Goal: Complete application form

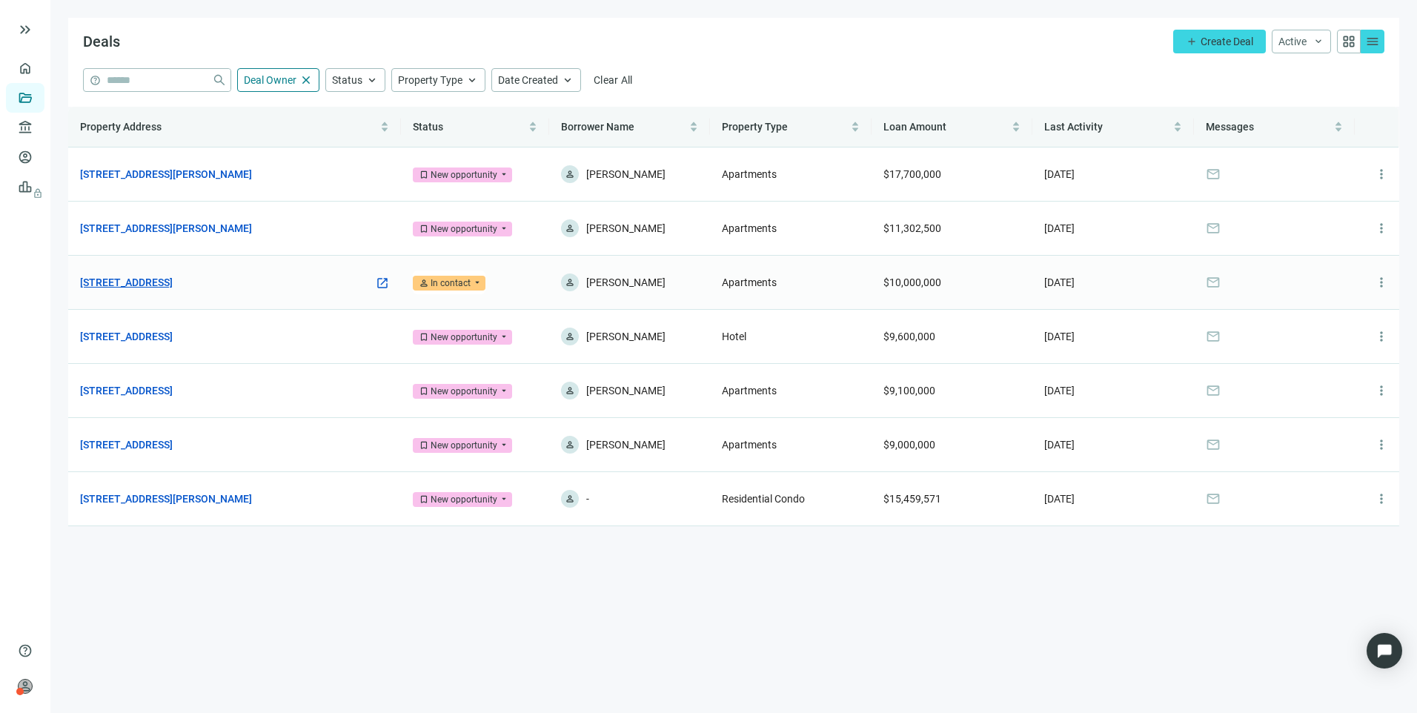
click at [153, 288] on link "[STREET_ADDRESS]" at bounding box center [126, 282] width 93 height 16
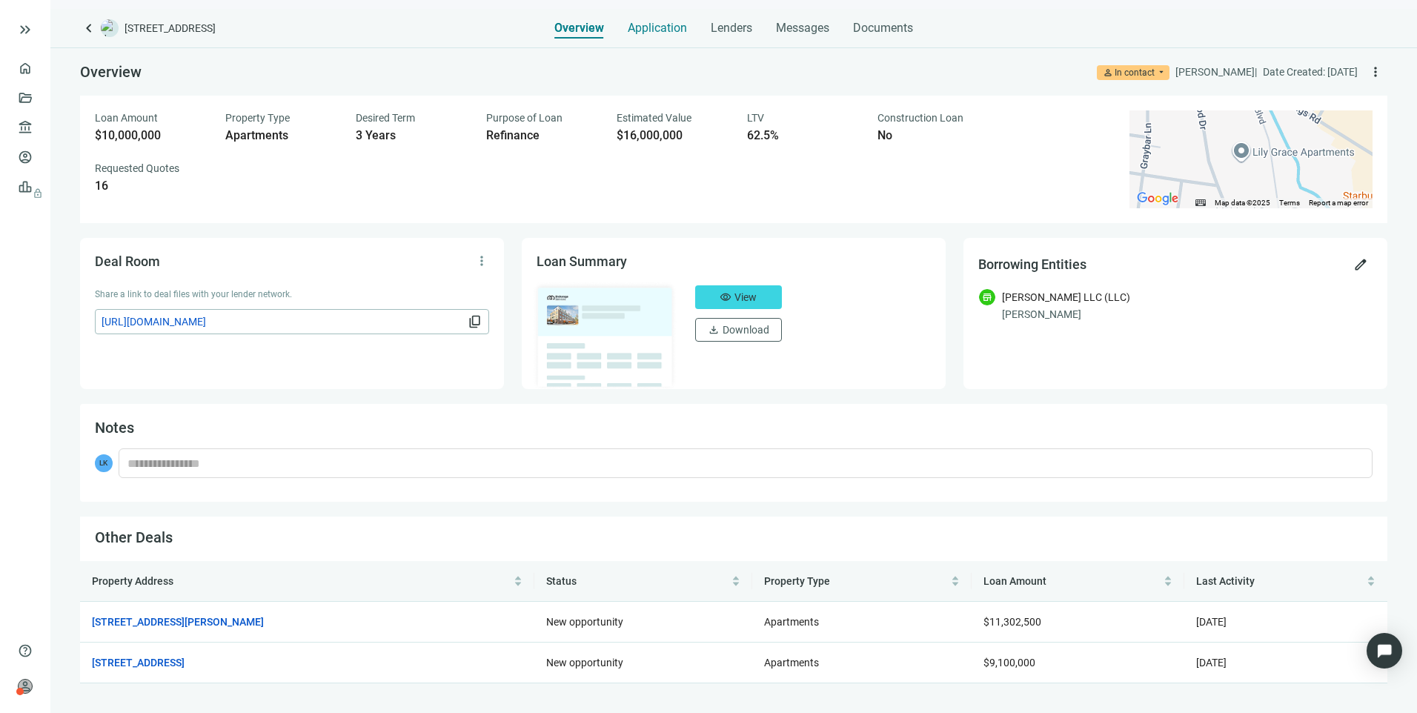
click at [644, 24] on span "Application" at bounding box center [657, 28] width 59 height 15
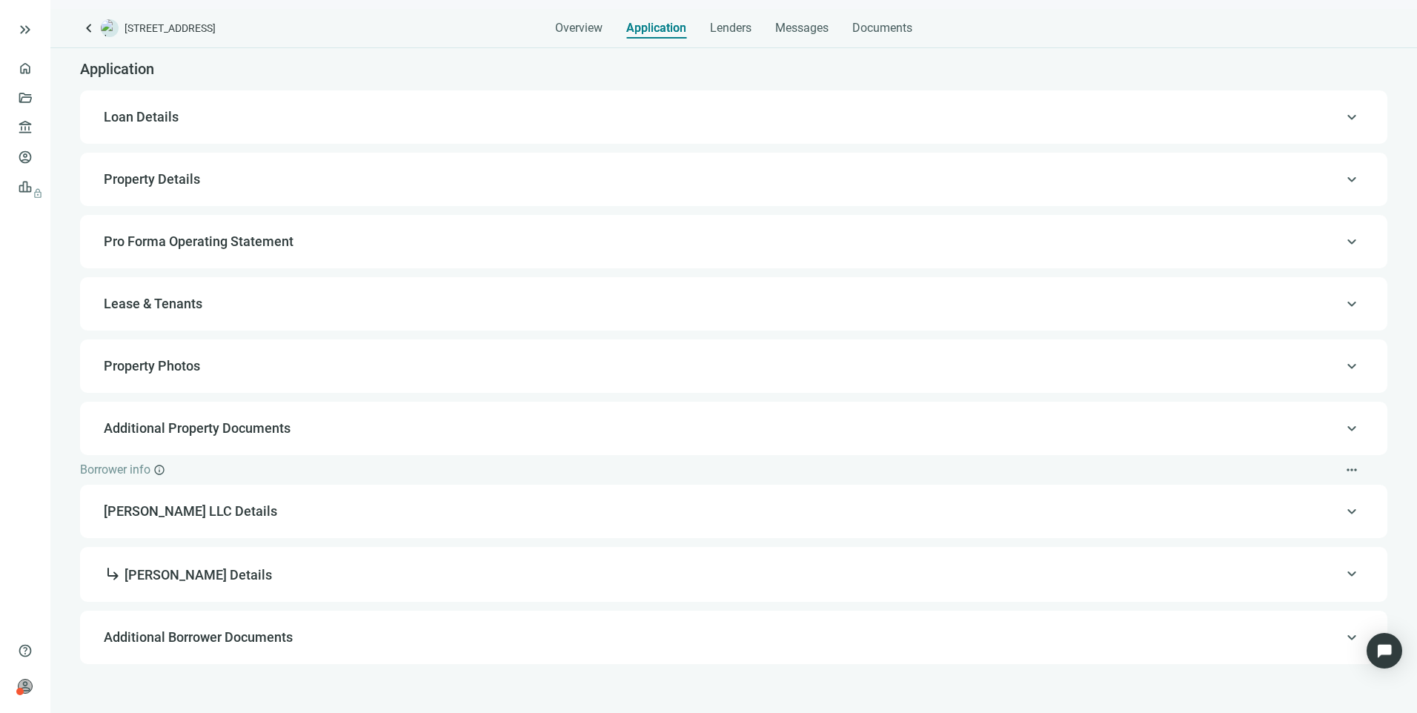
click at [147, 98] on div "keyboard_arrow_up Loan Details" at bounding box center [733, 116] width 1307 height 53
click at [154, 127] on div "keyboard_arrow_up Loan Details" at bounding box center [734, 117] width 1278 height 36
type input "**********"
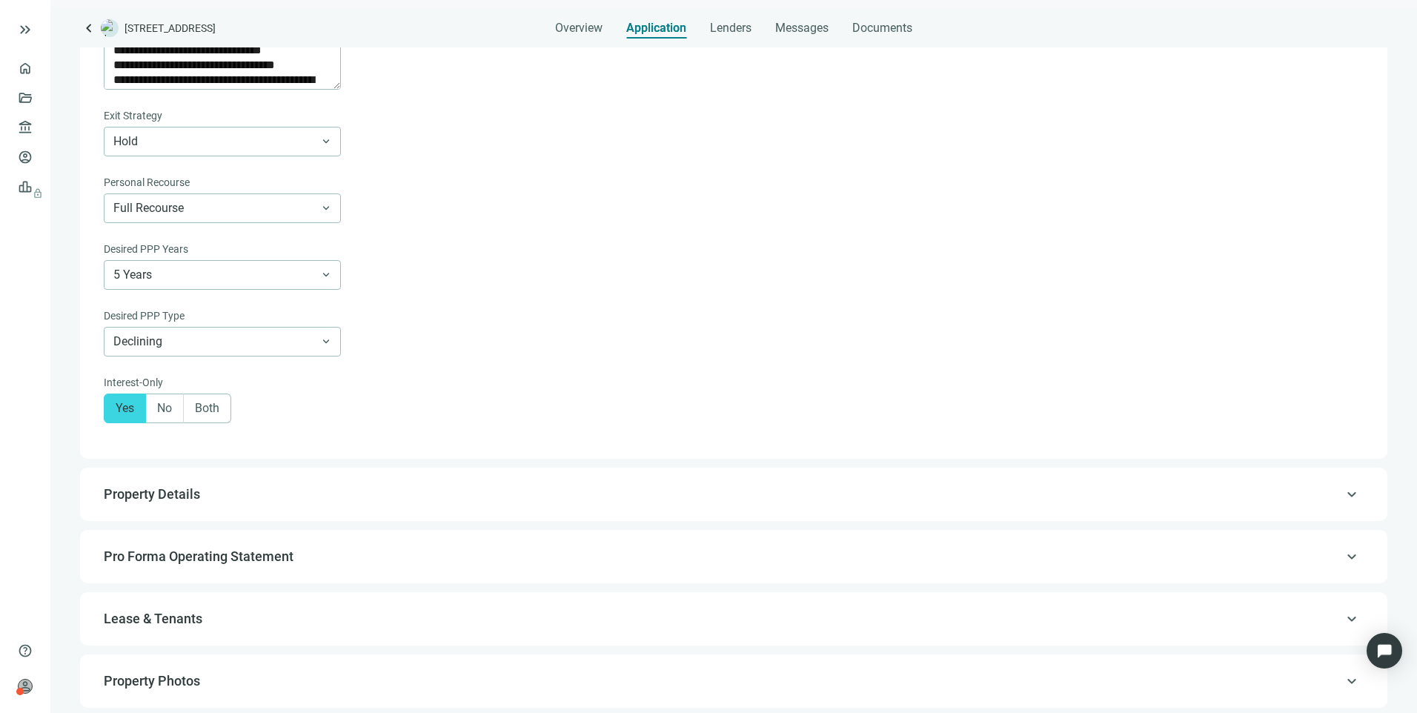
scroll to position [936, 0]
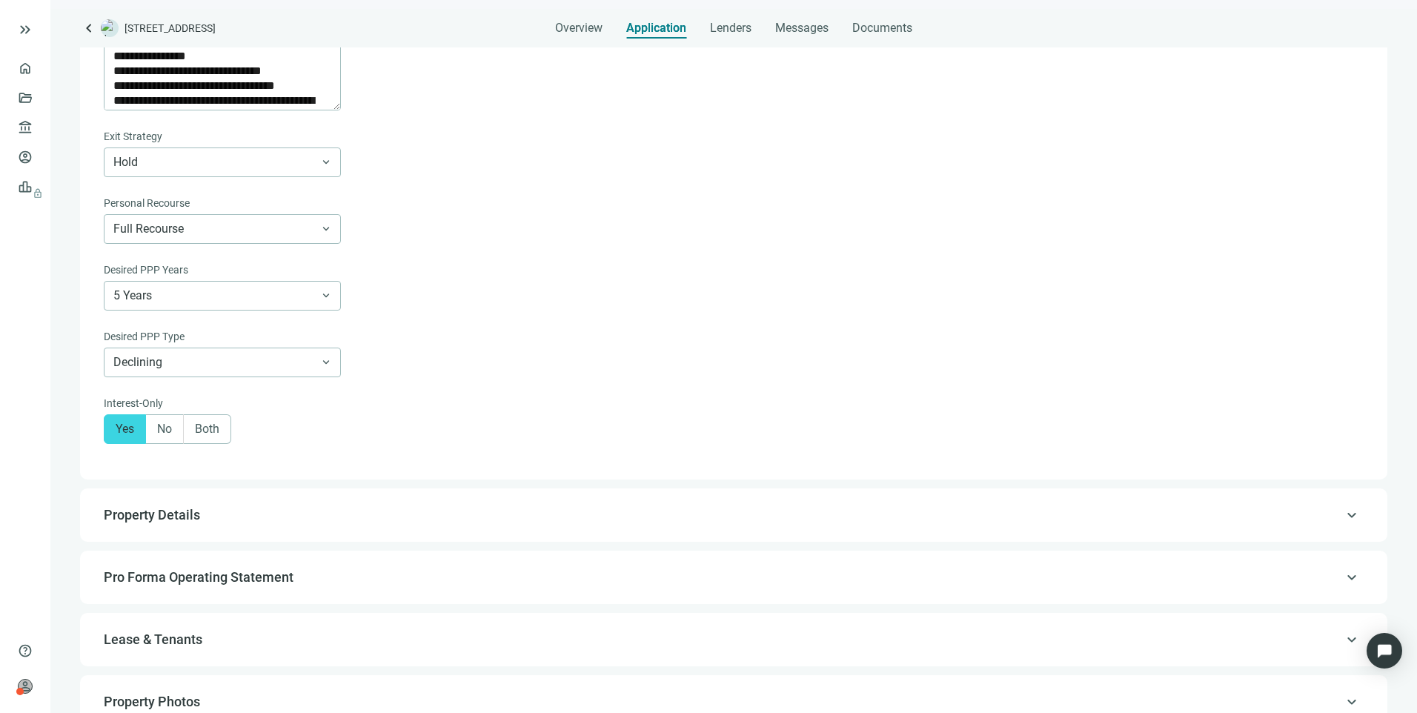
click at [179, 581] on span "Pro Forma Operating Statement" at bounding box center [199, 577] width 190 height 16
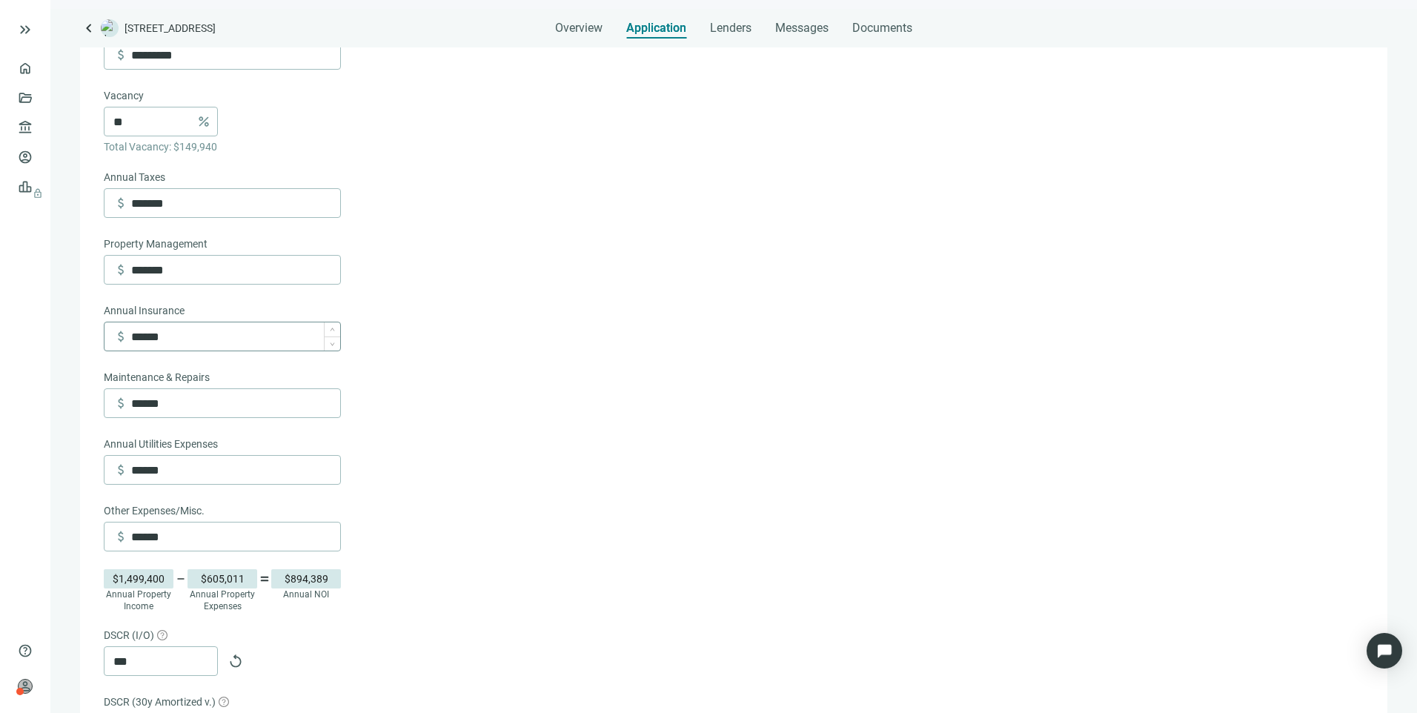
scroll to position [613, 0]
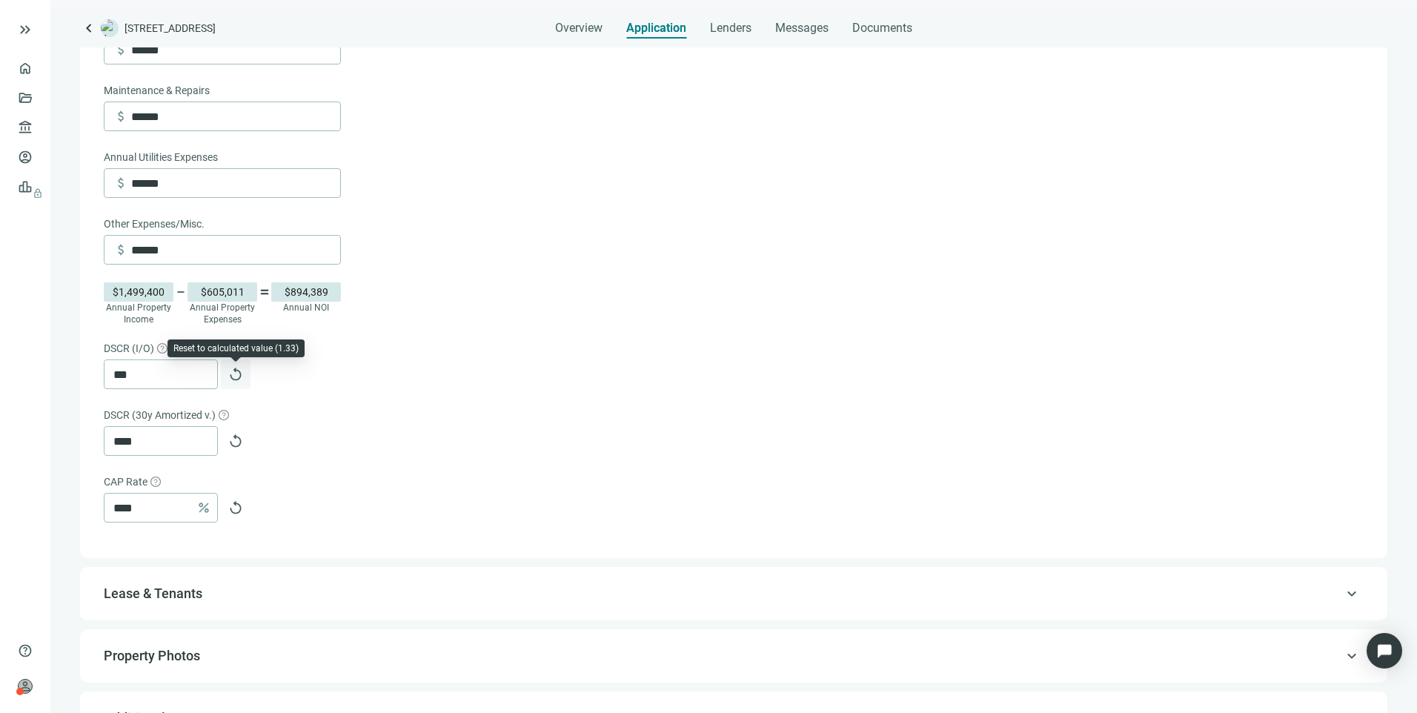
click at [233, 373] on span "replay" at bounding box center [235, 374] width 15 height 15
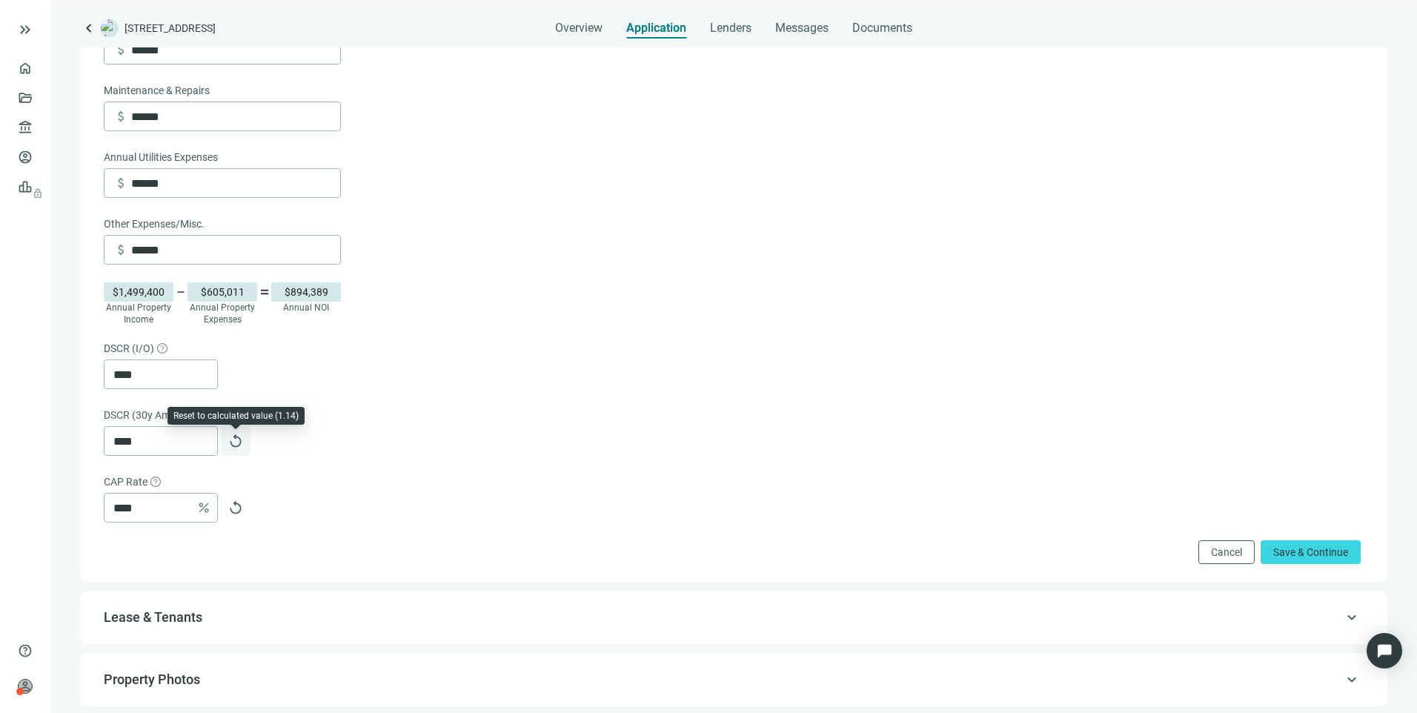
click at [236, 448] on span "replay" at bounding box center [235, 441] width 15 height 15
click at [239, 515] on span "replay" at bounding box center [235, 507] width 15 height 15
